Goal: Task Accomplishment & Management: Manage account settings

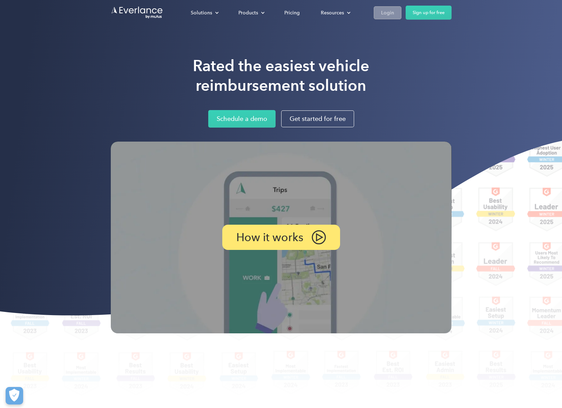
click at [385, 8] on div "Login" at bounding box center [387, 12] width 13 height 9
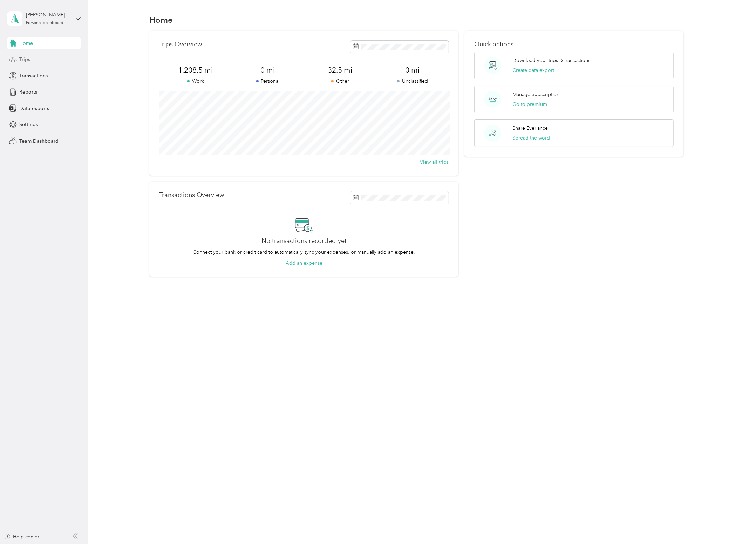
click at [22, 60] on span "Trips" at bounding box center [24, 59] width 11 height 7
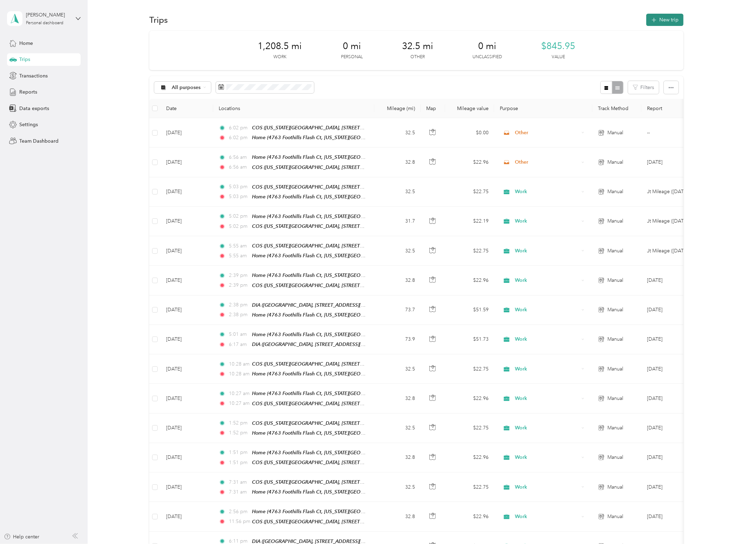
click at [658, 19] on icon "button" at bounding box center [654, 20] width 8 height 8
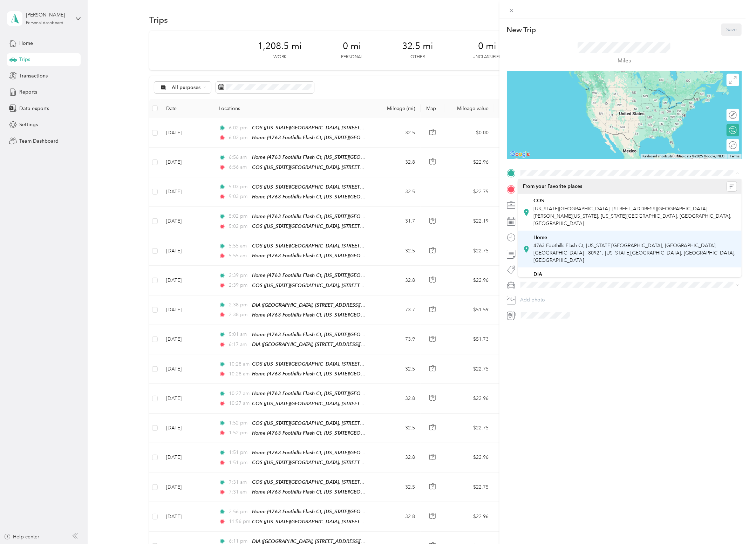
click at [572, 234] on div "Home 4763 Foothills Flash Ct, Colorado Springs, CO, United States , 80921, Colo…" at bounding box center [634, 248] width 203 height 29
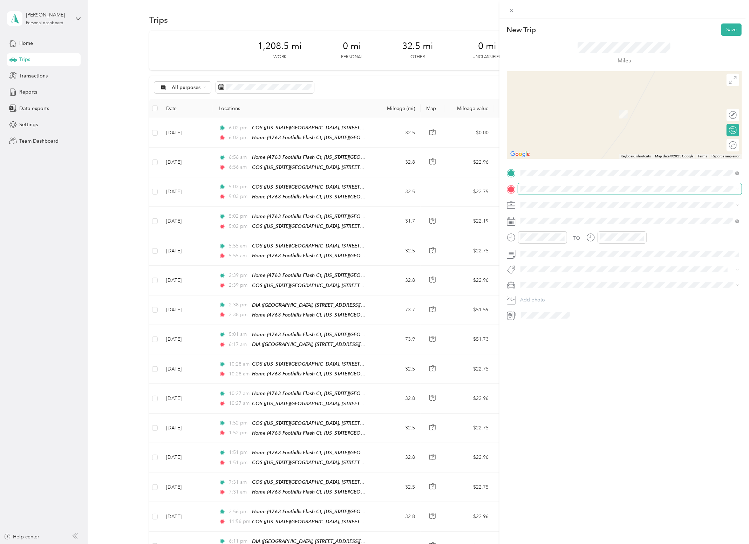
click at [556, 543] on div "New Trip Save This trip cannot be edited because it is either under review, app…" at bounding box center [372, 544] width 745 height 0
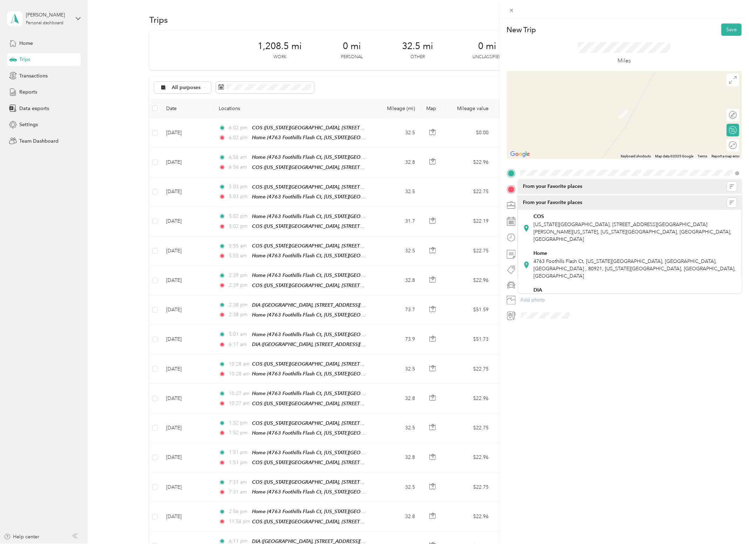
click at [578, 356] on div "New Trip Save This trip cannot be edited because it is either under review, app…" at bounding box center [623, 291] width 249 height 544
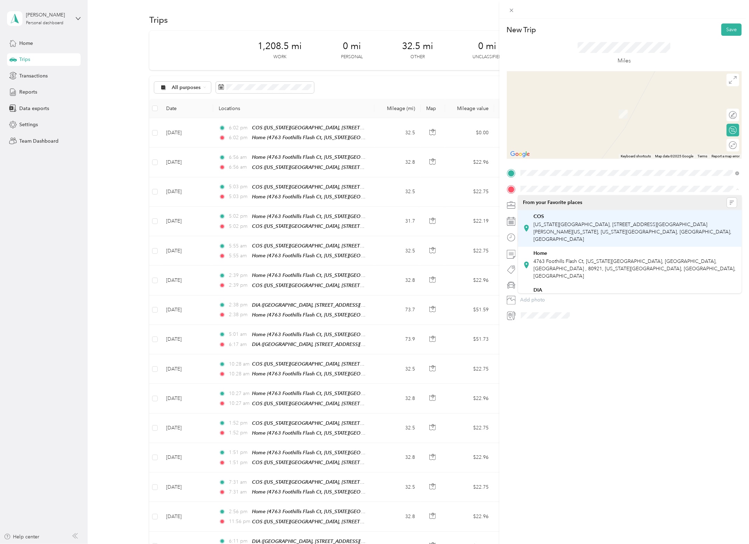
click at [552, 222] on span "Colorado Springs Airport, 7770 Milton E Proby Pkwy, Colorado Springs, CO 80916,…" at bounding box center [632, 231] width 198 height 21
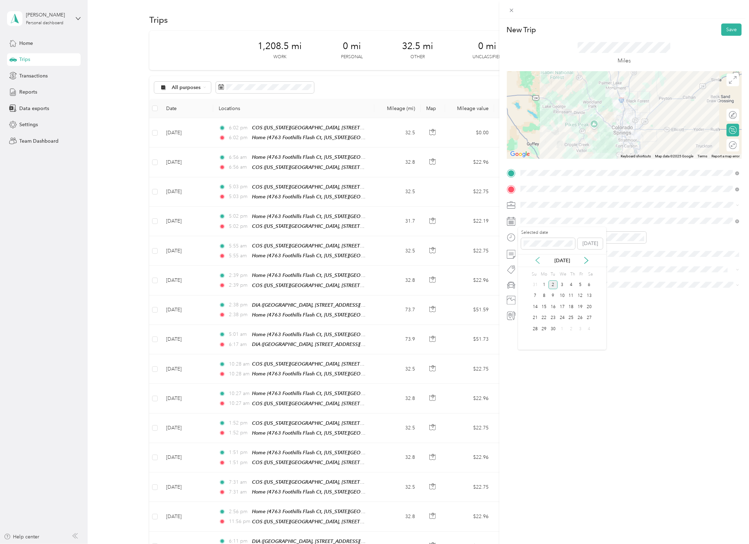
click at [535, 258] on icon at bounding box center [537, 260] width 7 height 7
click at [535, 327] on div "24" at bounding box center [534, 328] width 9 height 9
click at [611, 356] on div "New Trip Save This trip cannot be edited because it is either under review, app…" at bounding box center [623, 291] width 249 height 544
click at [535, 219] on div "Work" at bounding box center [630, 216] width 214 height 7
click at [731, 27] on button "Save" at bounding box center [731, 29] width 20 height 12
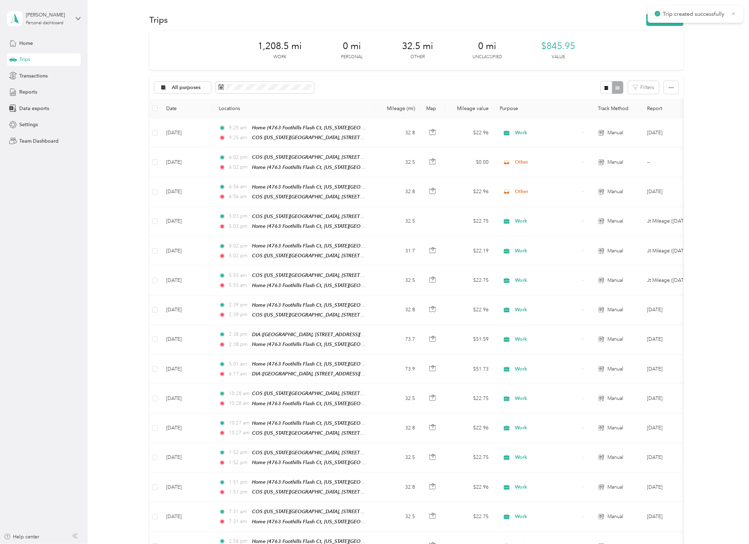
click at [734, 14] on icon at bounding box center [733, 13] width 3 height 3
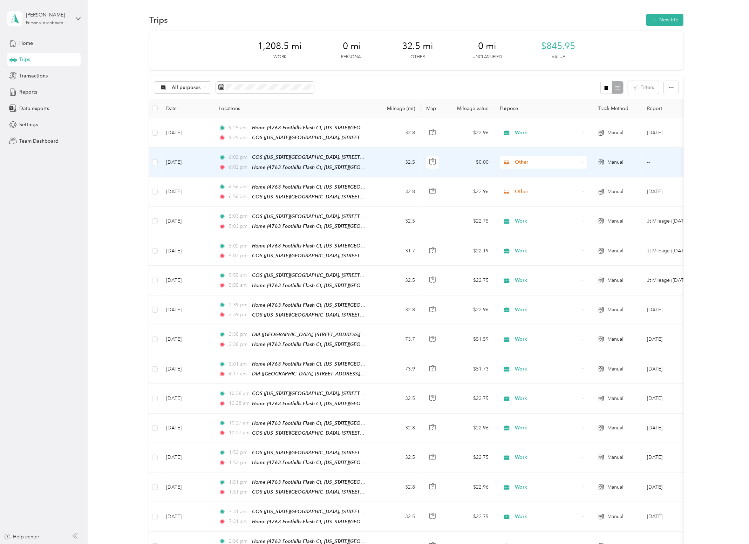
click at [517, 163] on span "Other" at bounding box center [547, 162] width 64 height 8
click at [517, 172] on span "Work" at bounding box center [549, 173] width 65 height 7
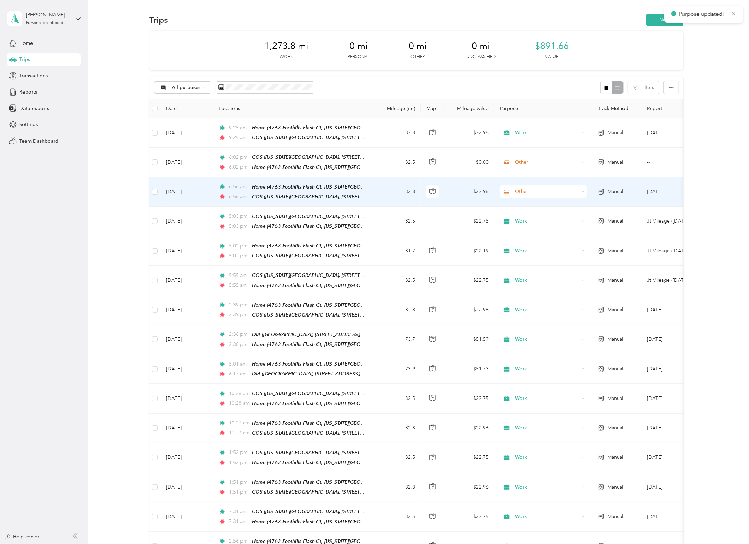
click at [522, 188] on span "Other" at bounding box center [547, 192] width 64 height 8
click at [525, 200] on span "Work" at bounding box center [549, 202] width 65 height 7
click at [536, 190] on span "Work" at bounding box center [547, 192] width 64 height 8
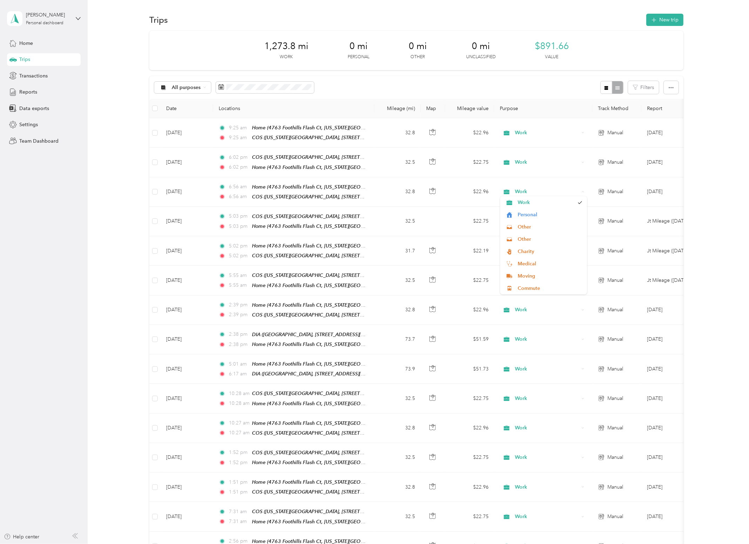
click at [714, 140] on div "1,273.8 mi Work 0 mi Personal 0 mi Other 0 mi Unclassified $891.66 Value All pu…" at bounding box center [416, 468] width 640 height 874
click at [666, 23] on button "New trip" at bounding box center [664, 20] width 37 height 12
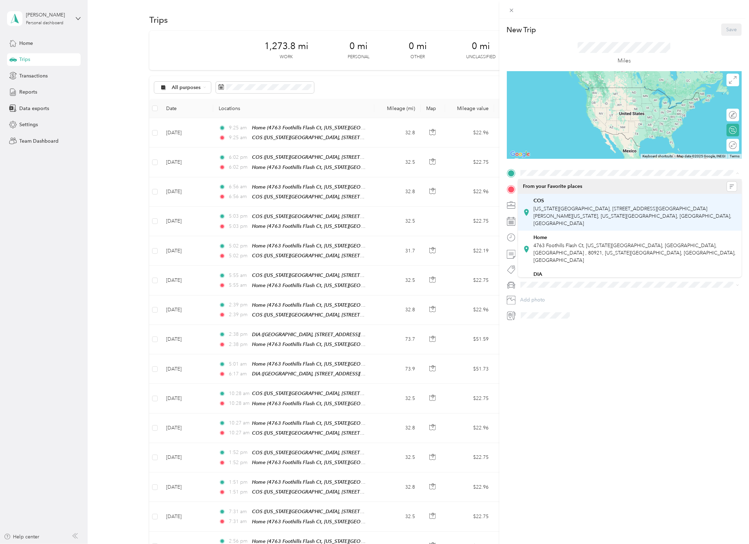
click at [551, 209] on span "Colorado Springs Airport, 7770 Milton E Proby Pkwy, Colorado Springs, CO 80916,…" at bounding box center [632, 216] width 198 height 21
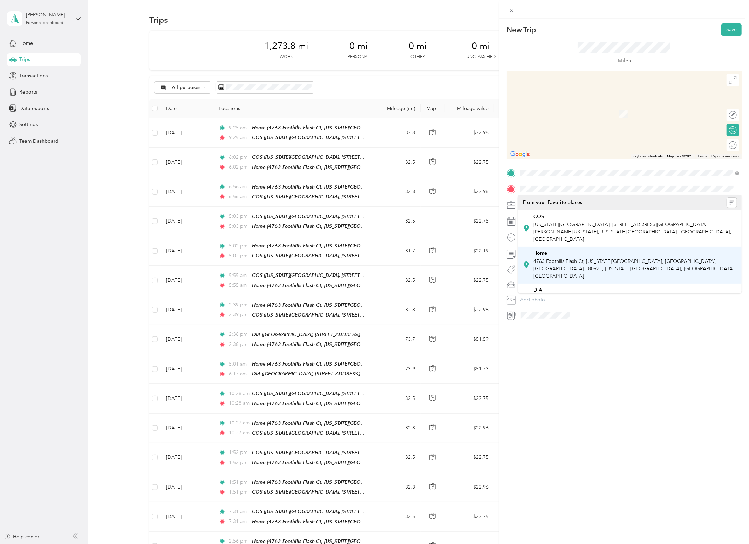
click at [548, 258] on span "4763 Foothills Flash Ct, Colorado Springs, CO, United States , 80921, Colorado …" at bounding box center [634, 268] width 202 height 21
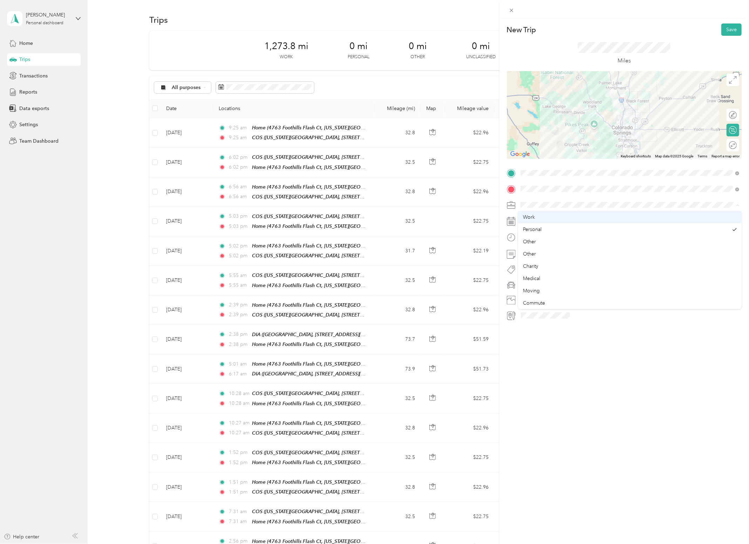
click at [533, 221] on li "Work" at bounding box center [629, 217] width 223 height 12
click at [537, 258] on icon at bounding box center [538, 260] width 4 height 6
click at [555, 329] on div "26" at bounding box center [552, 328] width 9 height 9
click at [569, 257] on span at bounding box center [629, 253] width 223 height 11
click at [732, 32] on button "Save" at bounding box center [731, 29] width 20 height 12
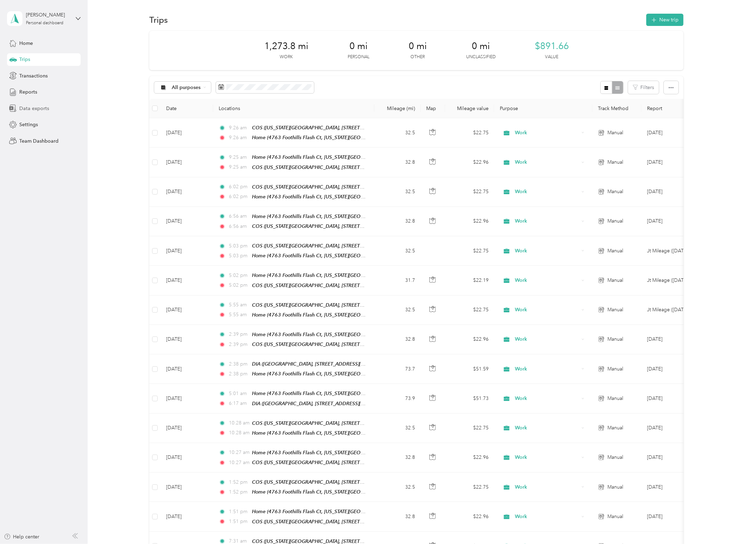
click at [41, 109] on span "Data exports" at bounding box center [34, 108] width 30 height 7
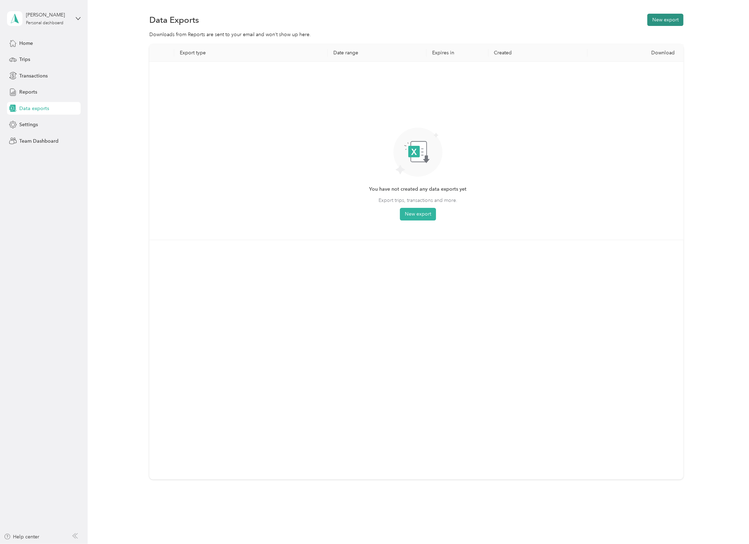
click at [665, 23] on button "New export" at bounding box center [665, 20] width 36 height 12
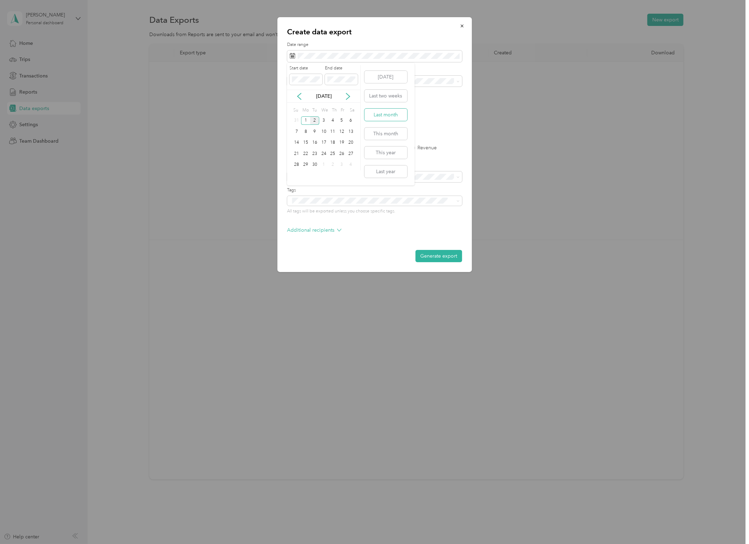
click at [384, 115] on button "Last month" at bounding box center [385, 115] width 43 height 12
click at [340, 123] on label "PDF" at bounding box center [345, 122] width 17 height 5
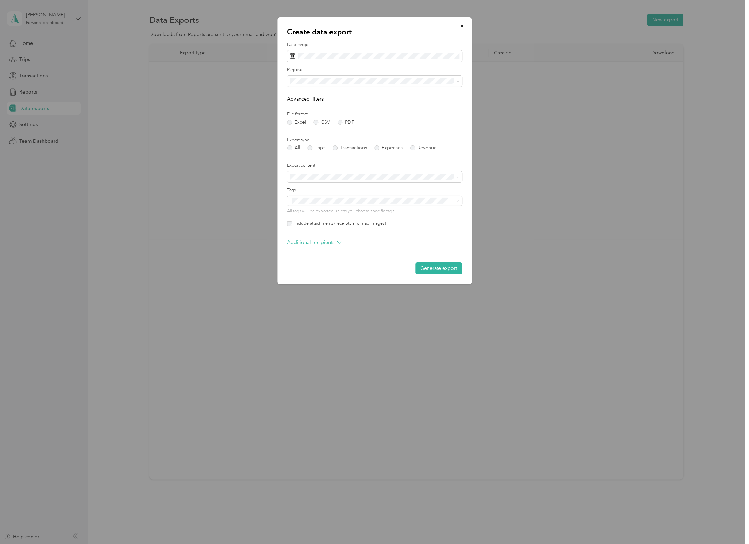
click at [305, 223] on label "Include attachments (receipts and map images)" at bounding box center [339, 223] width 94 height 6
click at [432, 268] on button "Generate export" at bounding box center [438, 268] width 47 height 12
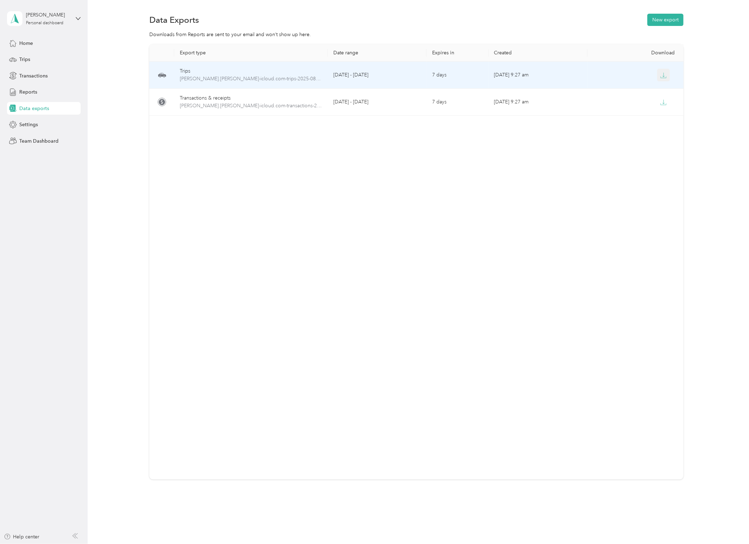
click at [665, 77] on icon "button" at bounding box center [663, 75] width 6 height 6
